Goal: Task Accomplishment & Management: Use online tool/utility

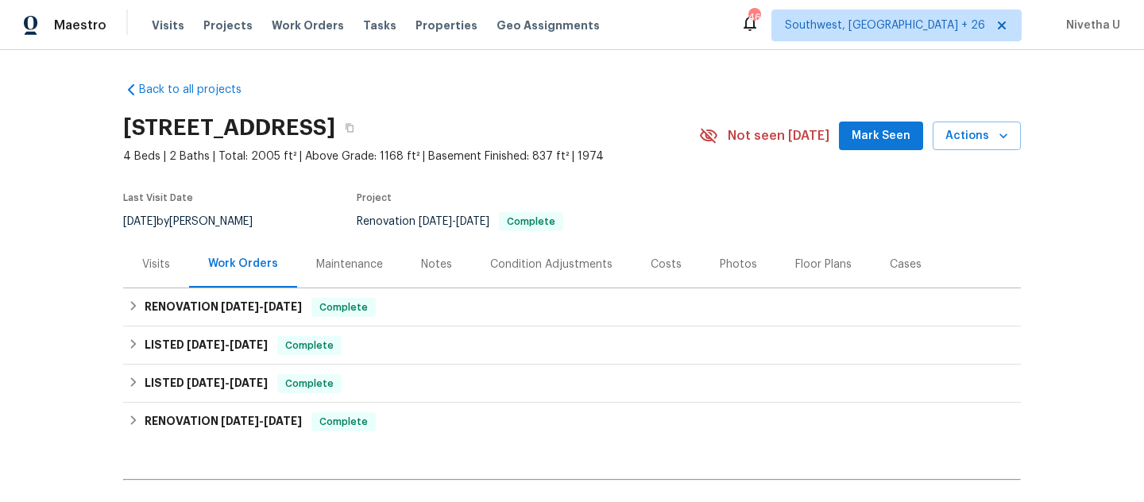
scroll to position [111, 0]
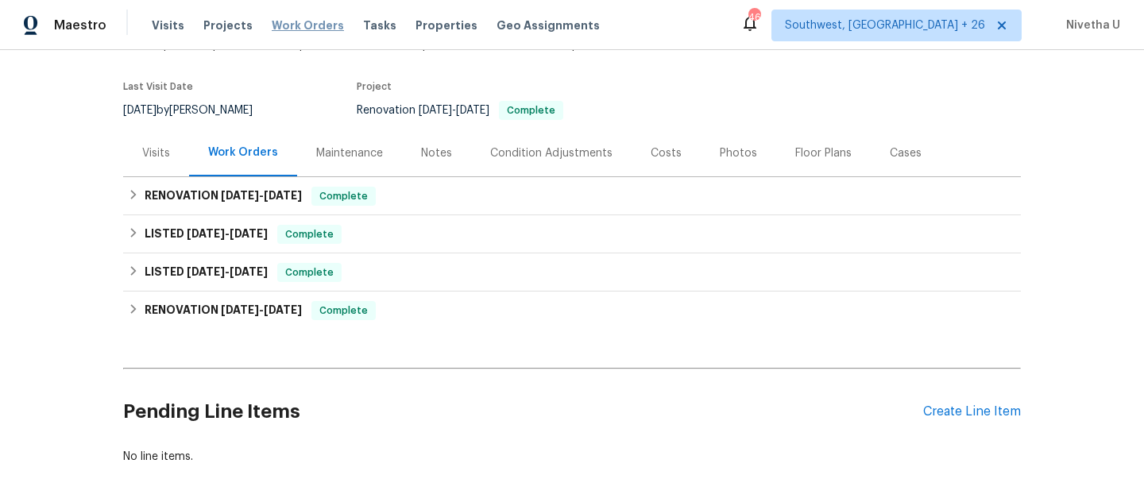
click at [273, 29] on span "Work Orders" at bounding box center [308, 25] width 72 height 16
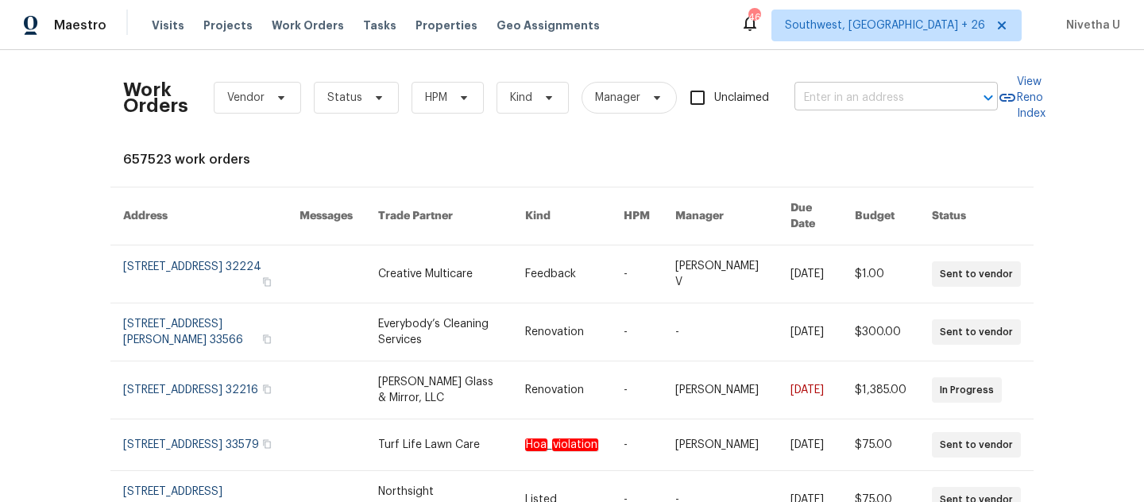
click at [850, 102] on input "text" at bounding box center [874, 98] width 159 height 25
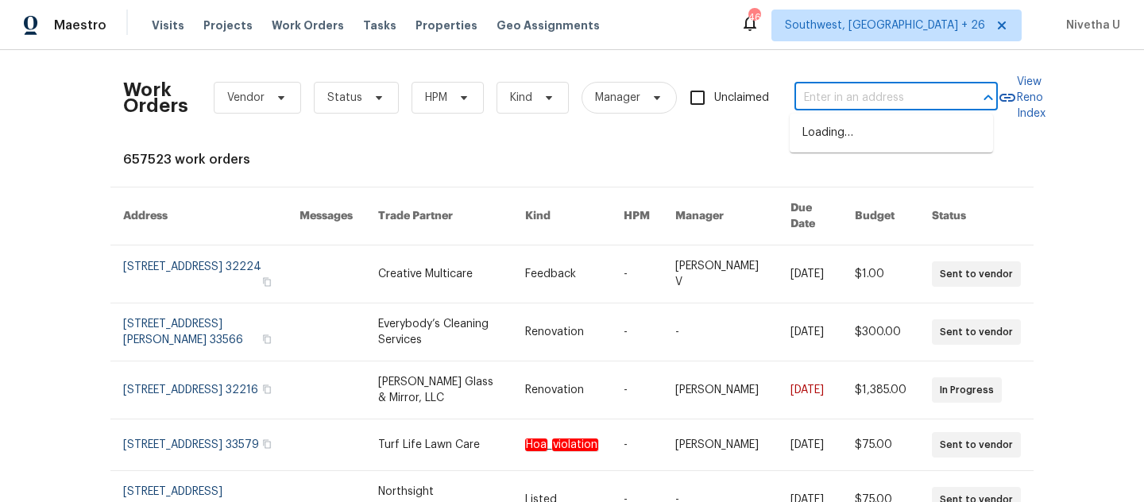
paste input "[STREET_ADDRESS]"
type input "[STREET_ADDRESS]"
click at [845, 141] on li "[STREET_ADDRESS]" at bounding box center [891, 133] width 203 height 26
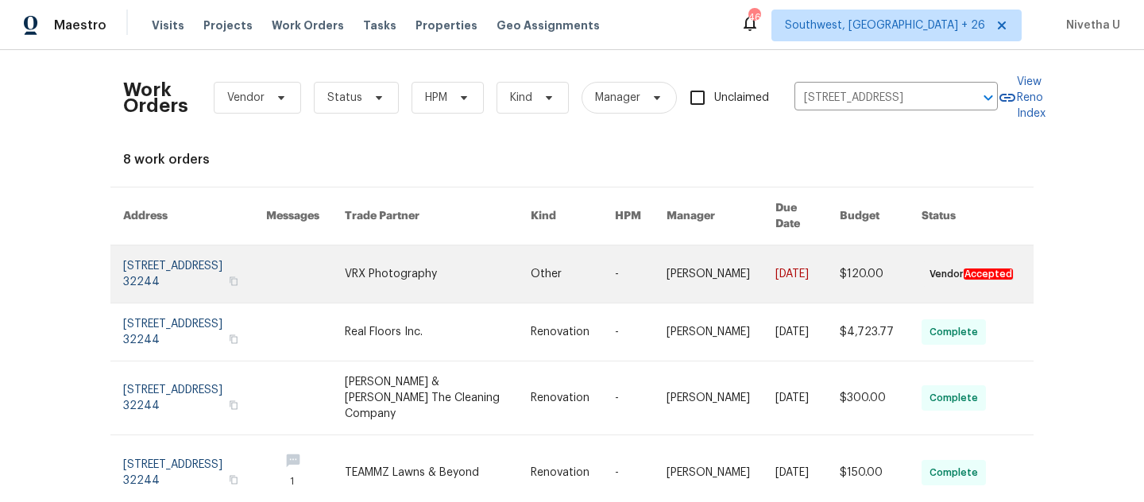
click at [123, 273] on link at bounding box center [194, 274] width 143 height 57
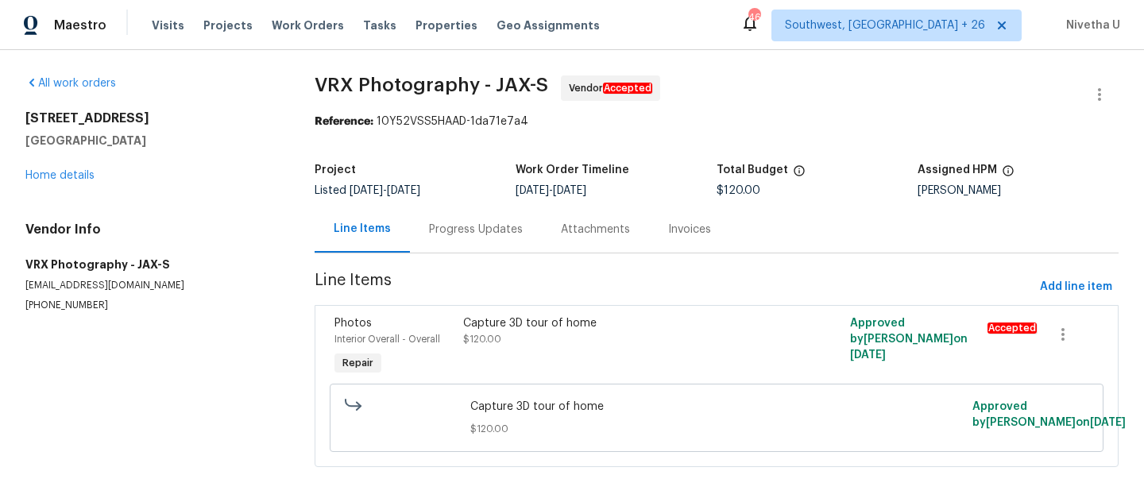
click at [49, 181] on div "[STREET_ADDRESS] Home details" at bounding box center [150, 146] width 251 height 73
click at [47, 172] on link "Home details" at bounding box center [59, 175] width 69 height 11
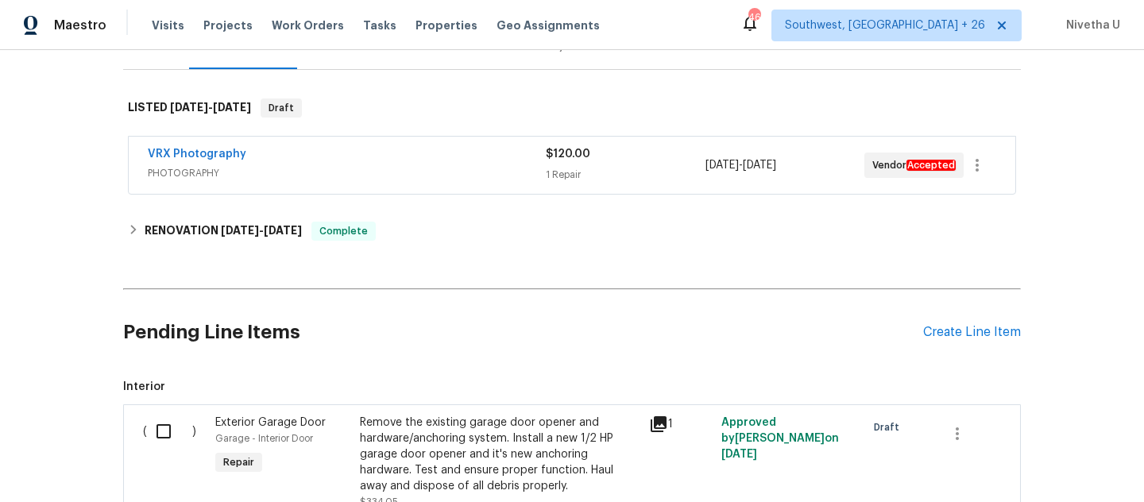
scroll to position [220, 0]
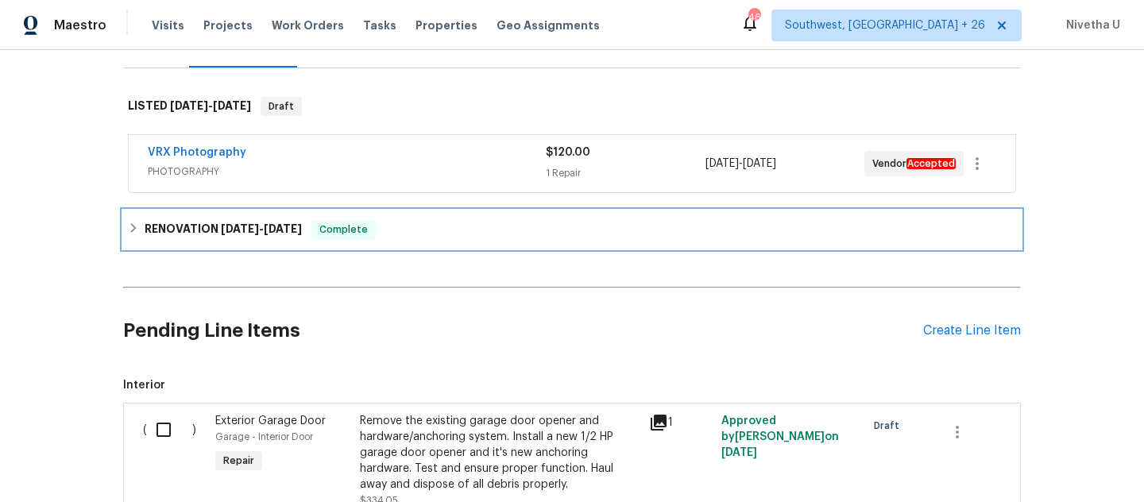
click at [392, 222] on div "RENOVATION [DATE] - [DATE] Complete" at bounding box center [572, 229] width 888 height 19
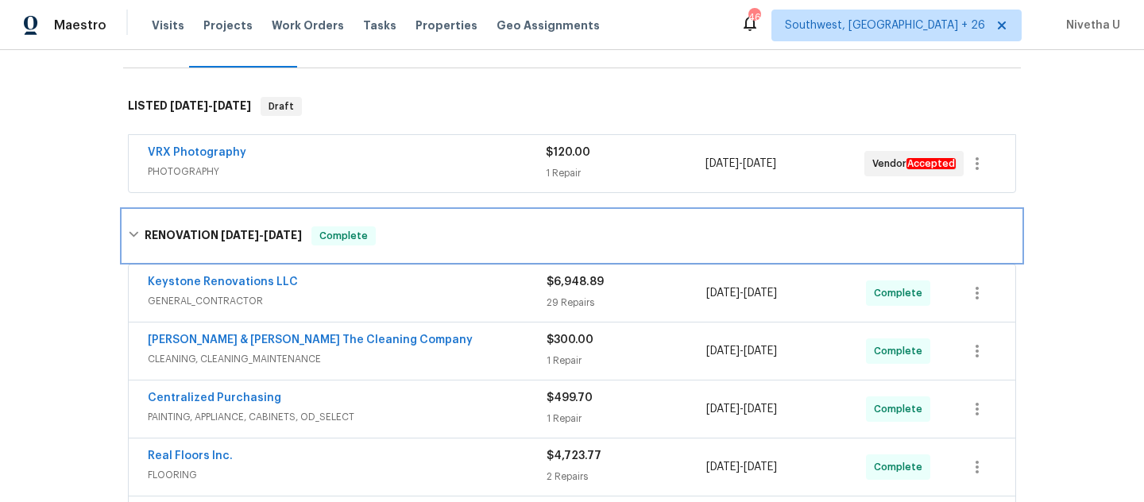
scroll to position [415, 0]
